Goal: Task Accomplishment & Management: Manage account settings

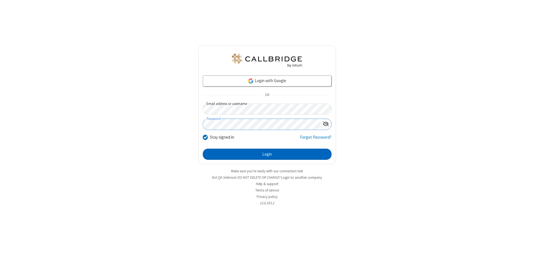
click at [267, 154] on button "Login" at bounding box center [267, 153] width 129 height 11
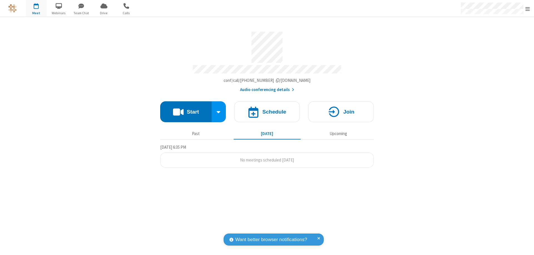
click at [527, 9] on span "Open menu" at bounding box center [527, 9] width 4 height 6
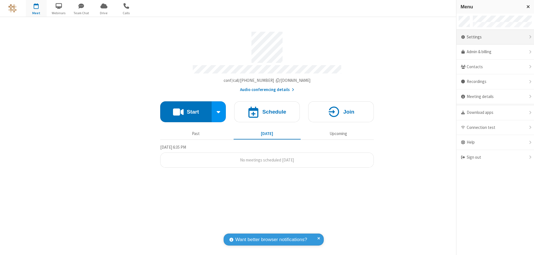
click at [495, 37] on div "Settings" at bounding box center [495, 37] width 78 height 15
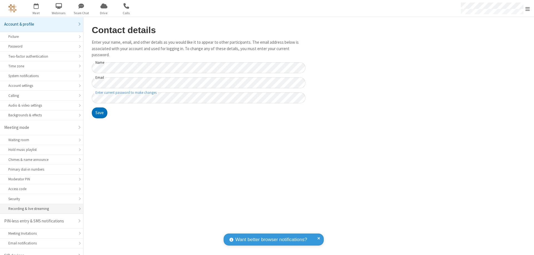
click at [39, 206] on div "Recording & live streaming" at bounding box center [41, 208] width 66 height 5
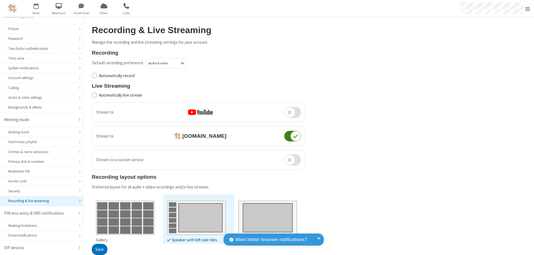
click at [94, 95] on input "Automatically live stream" at bounding box center [94, 95] width 5 height 6
checkbox input "true"
click at [99, 249] on button "Save" at bounding box center [100, 249] width 16 height 11
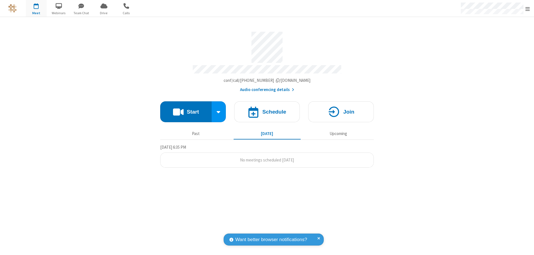
click at [186, 109] on button "Start" at bounding box center [185, 111] width 51 height 21
